Goal: Use online tool/utility: Utilize a website feature to perform a specific function

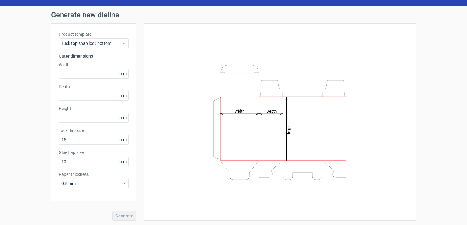
scroll to position [13, 0]
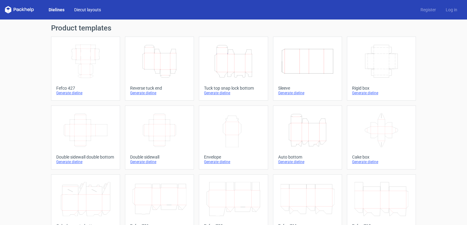
click at [90, 10] on link "Diecut layouts" at bounding box center [87, 10] width 37 height 6
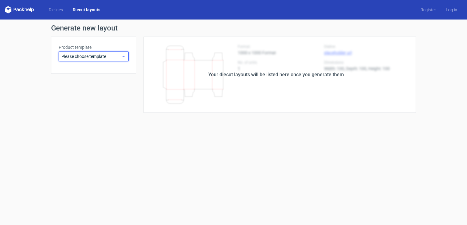
click at [82, 59] on div "Please choose template" at bounding box center [94, 56] width 70 height 10
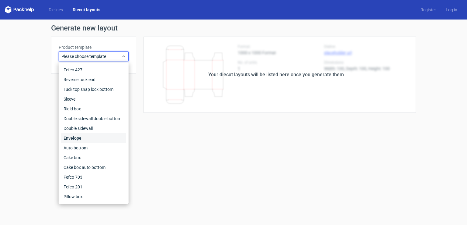
click at [75, 135] on div "Envelope" at bounding box center [93, 138] width 65 height 10
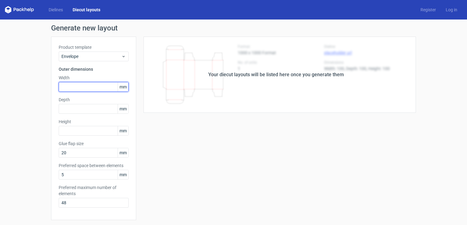
click at [93, 89] on input "text" at bounding box center [94, 87] width 70 height 10
type input "12"
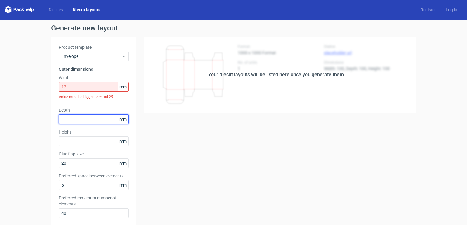
click at [86, 106] on div "Product template Envelope Outer dimensions Width 12 mm Value must be bigger or …" at bounding box center [93, 134] width 85 height 194
type input "50"
click at [82, 88] on input "12" at bounding box center [94, 87] width 70 height 10
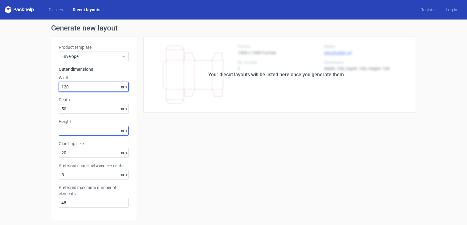
type input "120"
click at [67, 133] on input "text" at bounding box center [94, 131] width 70 height 10
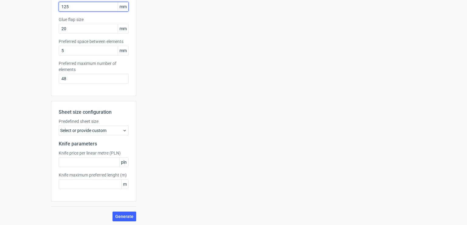
scroll to position [125, 0]
type input "125"
click at [126, 215] on span "Generate" at bounding box center [124, 215] width 18 height 4
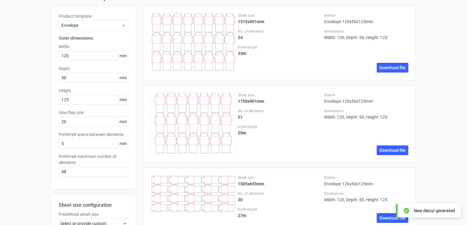
scroll to position [32, 0]
click at [163, 130] on icon at bounding box center [193, 122] width 84 height 61
click at [169, 124] on icon at bounding box center [193, 122] width 84 height 61
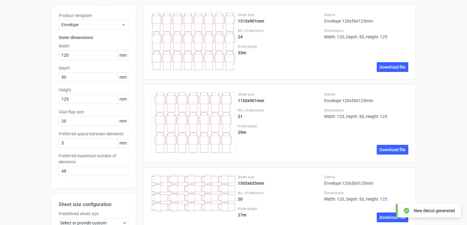
click at [169, 124] on icon at bounding box center [193, 122] width 84 height 61
click at [171, 122] on icon at bounding box center [193, 122] width 84 height 61
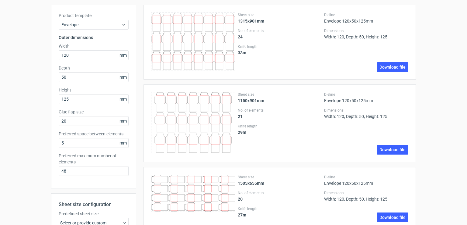
click at [282, 96] on label "Sheet size" at bounding box center [280, 94] width 84 height 5
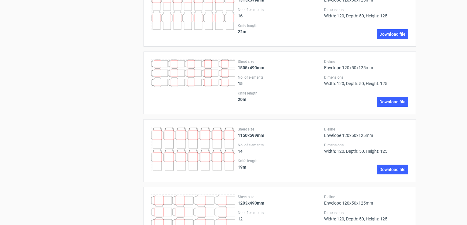
scroll to position [345, 0]
